Goal: Check status: Check status

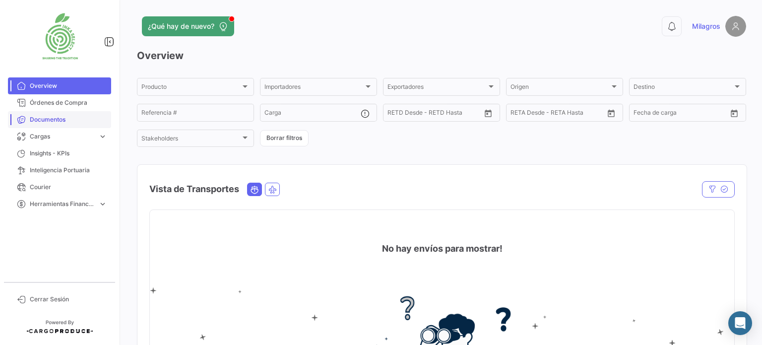
click at [54, 123] on span "Documentos" at bounding box center [68, 119] width 77 height 9
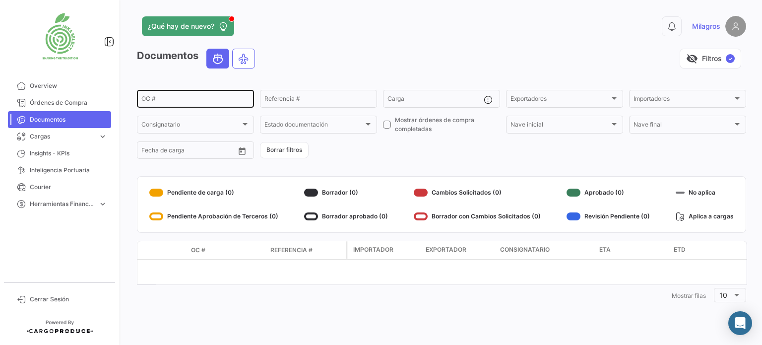
click at [168, 100] on input "OC #" at bounding box center [195, 100] width 108 height 7
paste input "42713454959"
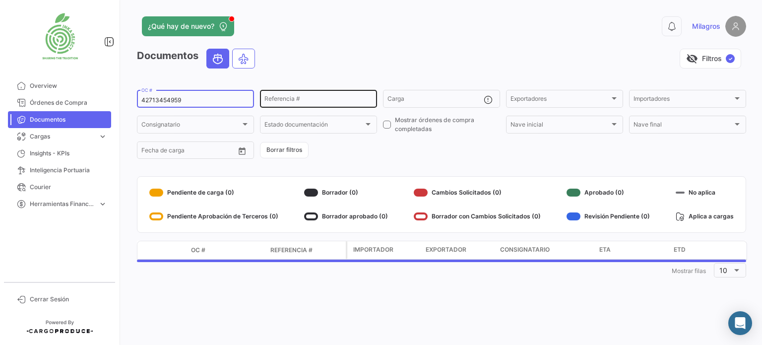
type input "42713454959"
click at [322, 103] on input "Referencia #" at bounding box center [318, 100] width 108 height 7
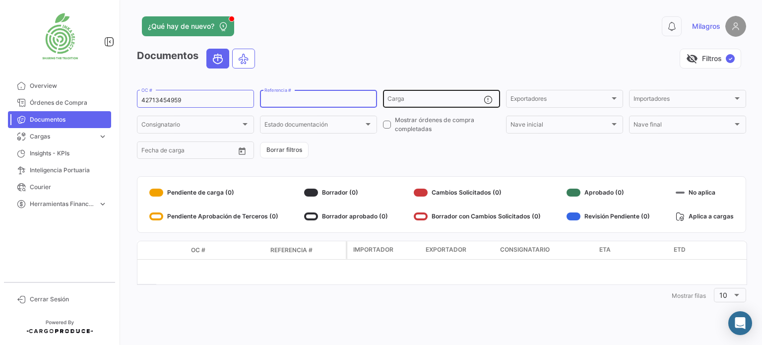
click at [413, 100] on input "Carga" at bounding box center [435, 100] width 96 height 7
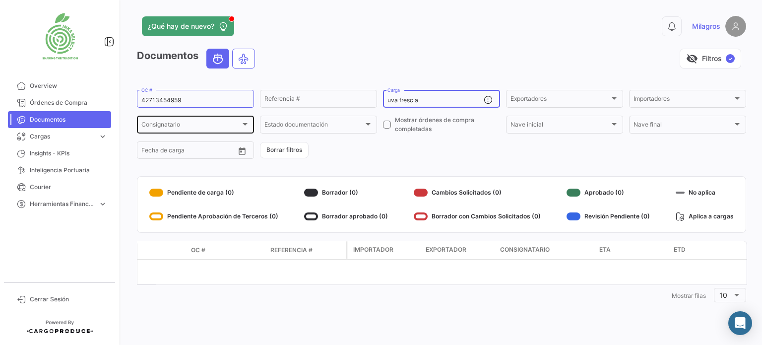
type input "uva fresc a"
click at [246, 126] on div at bounding box center [245, 124] width 9 height 8
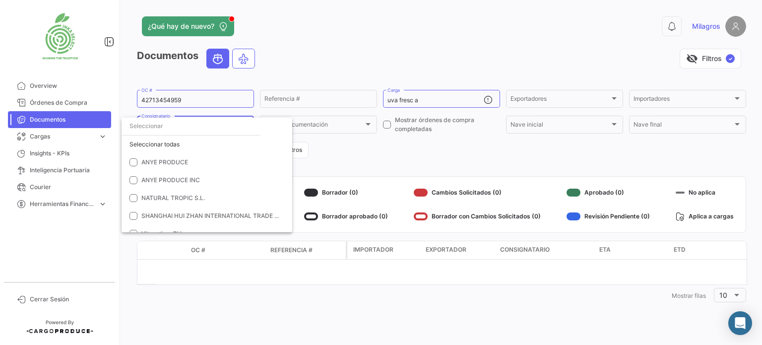
click at [342, 301] on div at bounding box center [381, 172] width 762 height 345
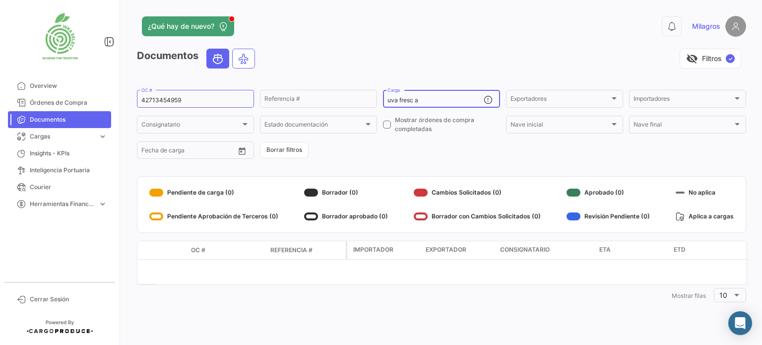
click at [423, 99] on input "uva fresc a" at bounding box center [435, 100] width 96 height 7
click at [698, 79] on app-list-header "Documentos visibility_off Filtros ✓ 42713454959 OC # Referencia # uva fresc a C…" at bounding box center [441, 105] width 609 height 112
click at [728, 59] on span "✓" at bounding box center [730, 58] width 9 height 9
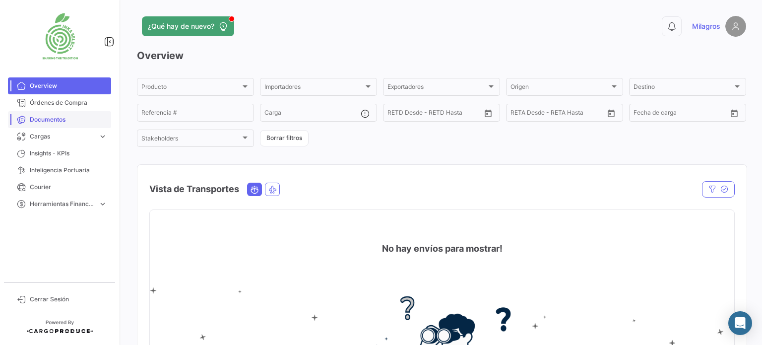
click at [65, 121] on span "Documentos" at bounding box center [68, 119] width 77 height 9
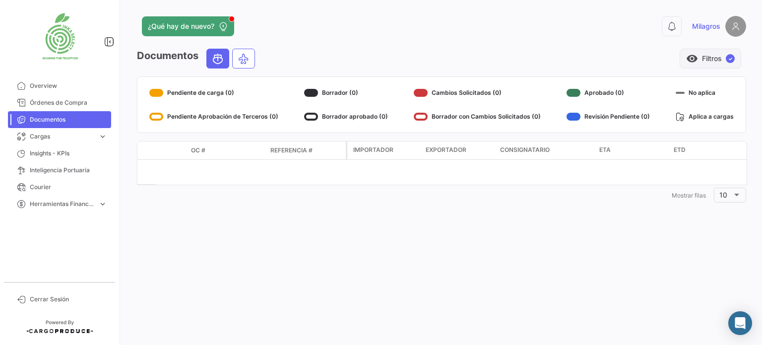
click at [730, 55] on span "✓" at bounding box center [730, 58] width 9 height 9
